Goal: Find contact information: Obtain details needed to contact an individual or organization

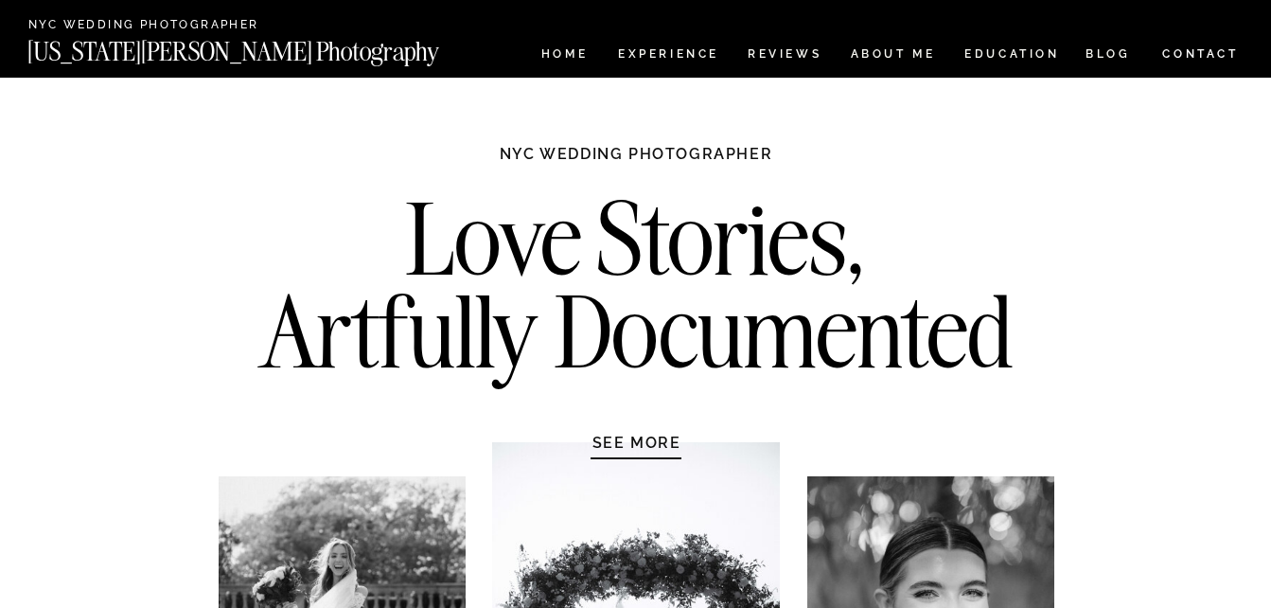
click at [1200, 49] on nav "CONTACT" at bounding box center [1201, 54] width 79 height 21
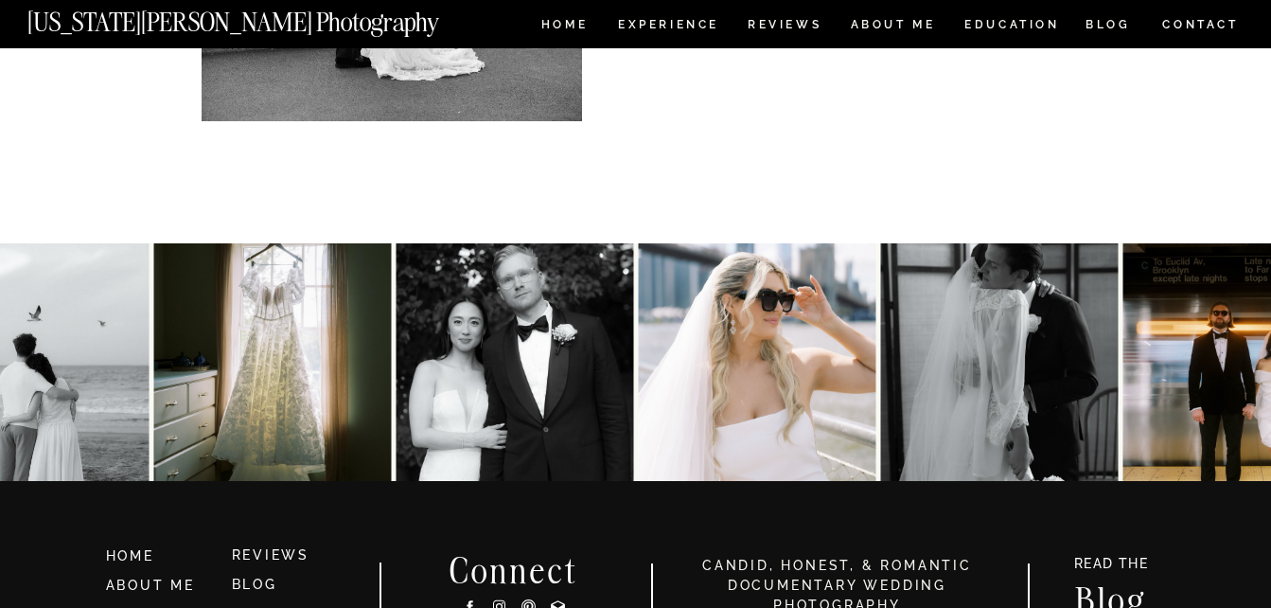
scroll to position [1205, 0]
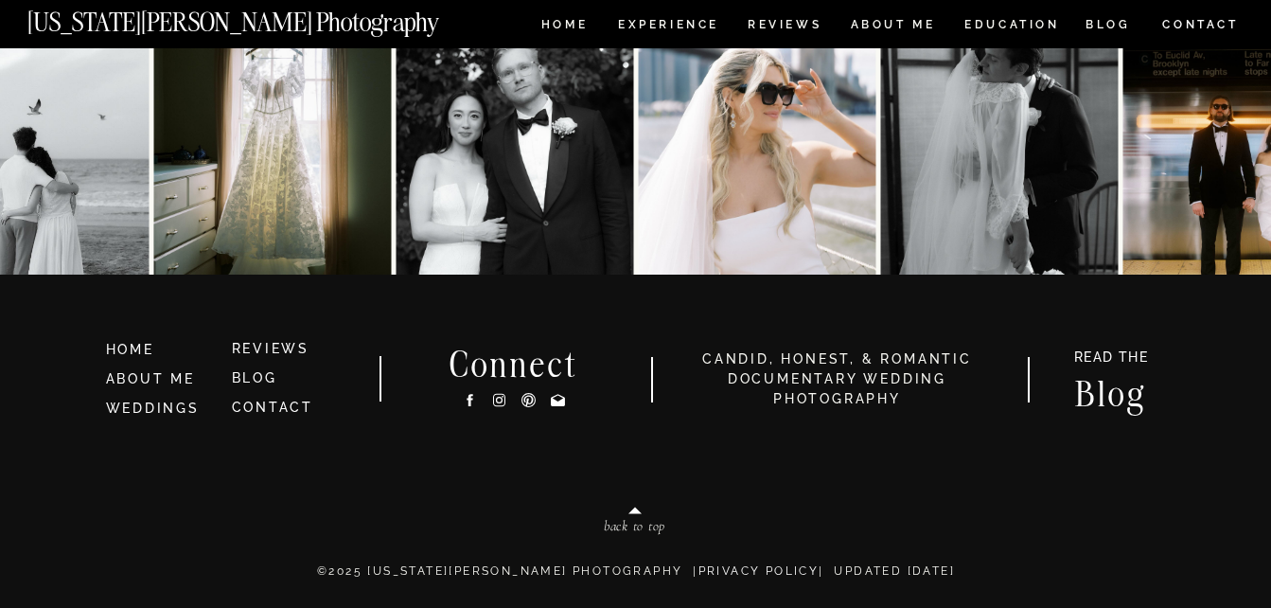
click at [556, 399] on icon at bounding box center [558, 400] width 16 height 20
click at [558, 400] on icon at bounding box center [558, 400] width 16 height 20
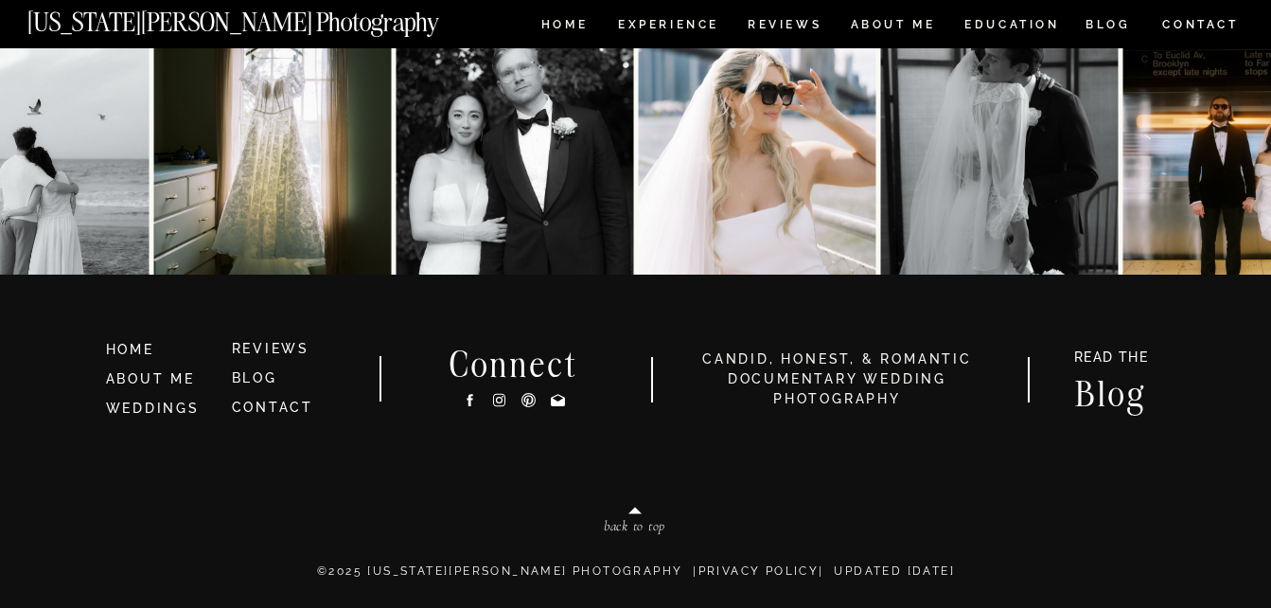
click at [558, 400] on icon at bounding box center [558, 400] width 16 height 20
click at [505, 406] on icon at bounding box center [499, 400] width 16 height 20
click at [555, 402] on icon at bounding box center [558, 400] width 14 height 12
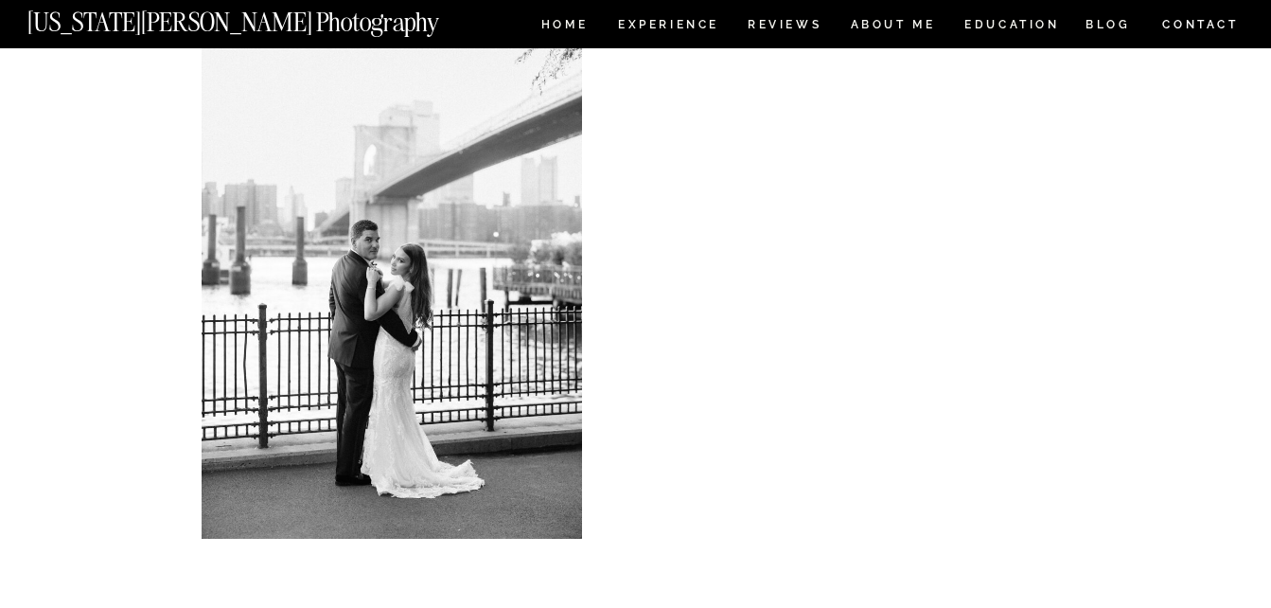
scroll to position [585, 0]
